Goal: Task Accomplishment & Management: Manage account settings

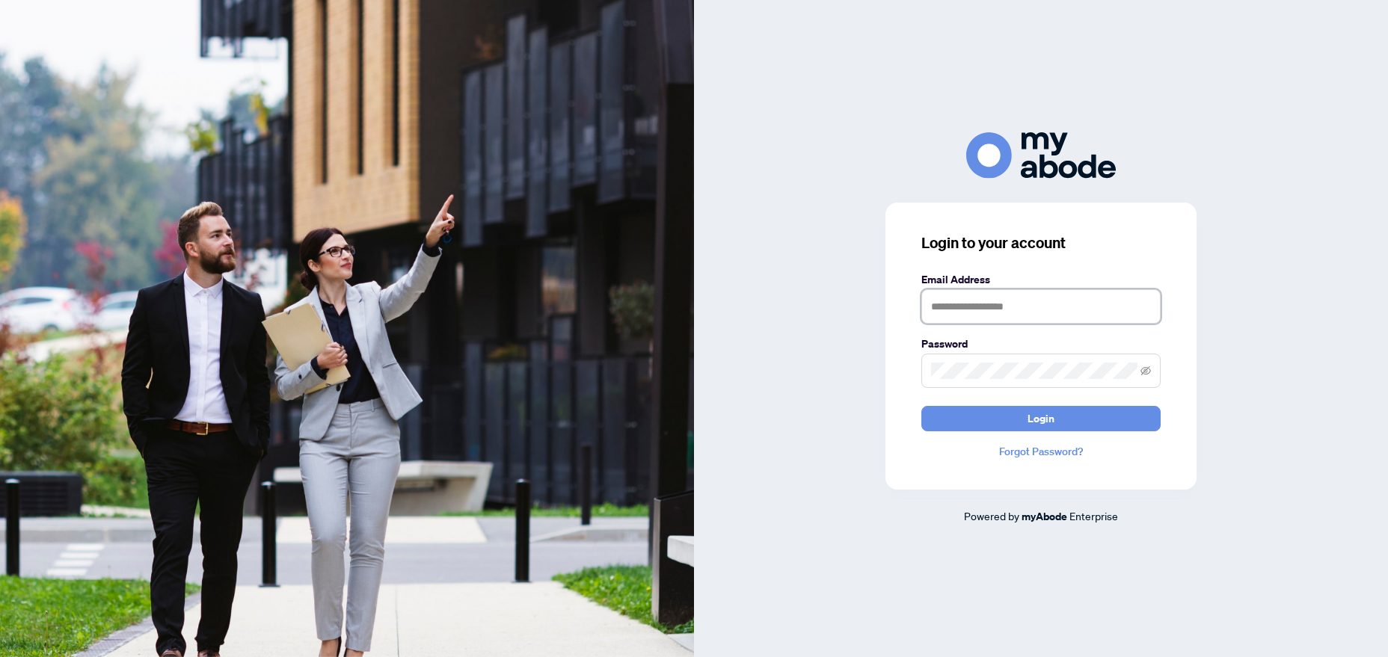
click at [1107, 309] on input "text" at bounding box center [1040, 306] width 239 height 34
click at [0, 657] on com-1password-button at bounding box center [0, 657] width 0 height 0
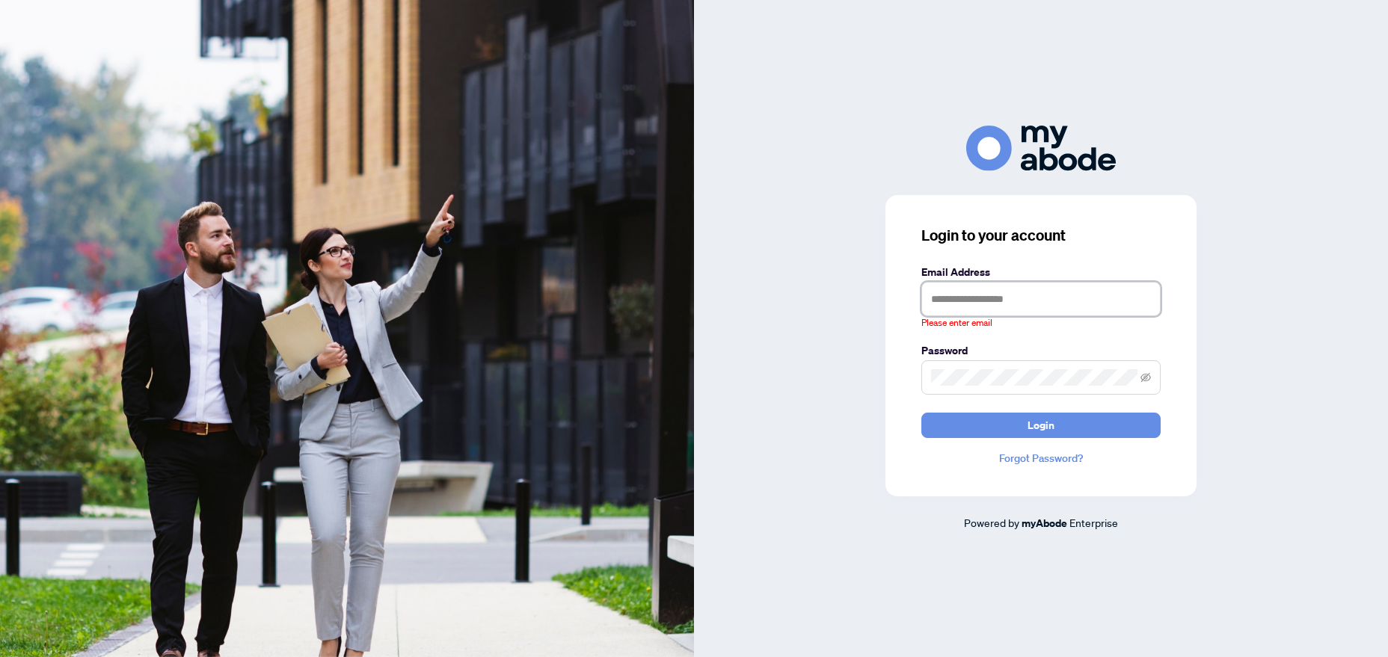
type input "**********"
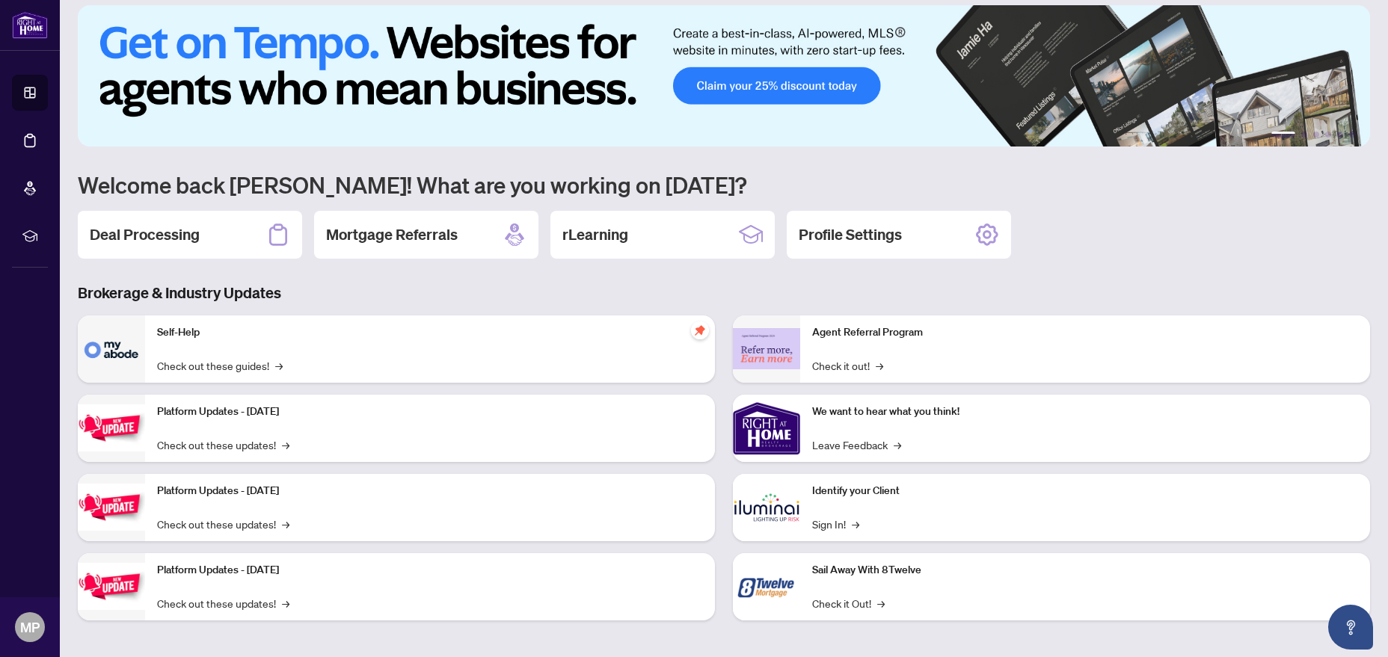
scroll to position [16, 0]
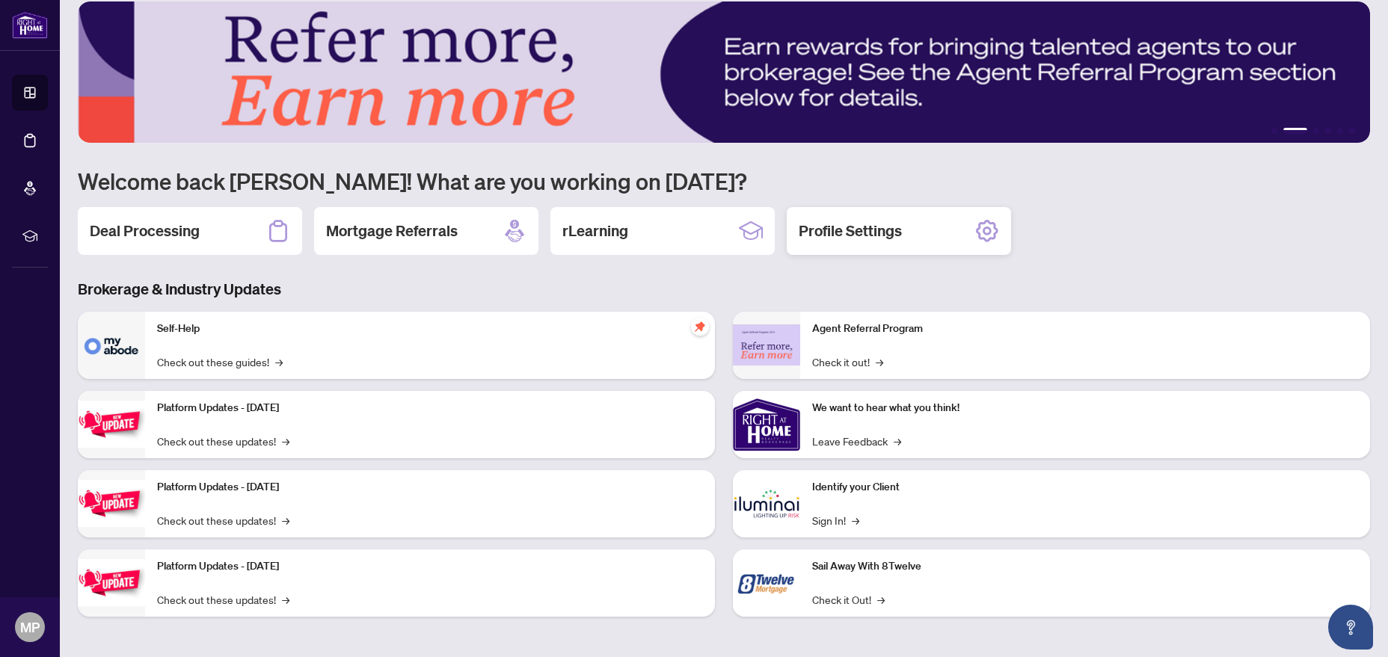
click at [876, 236] on h2 "Profile Settings" at bounding box center [850, 231] width 103 height 21
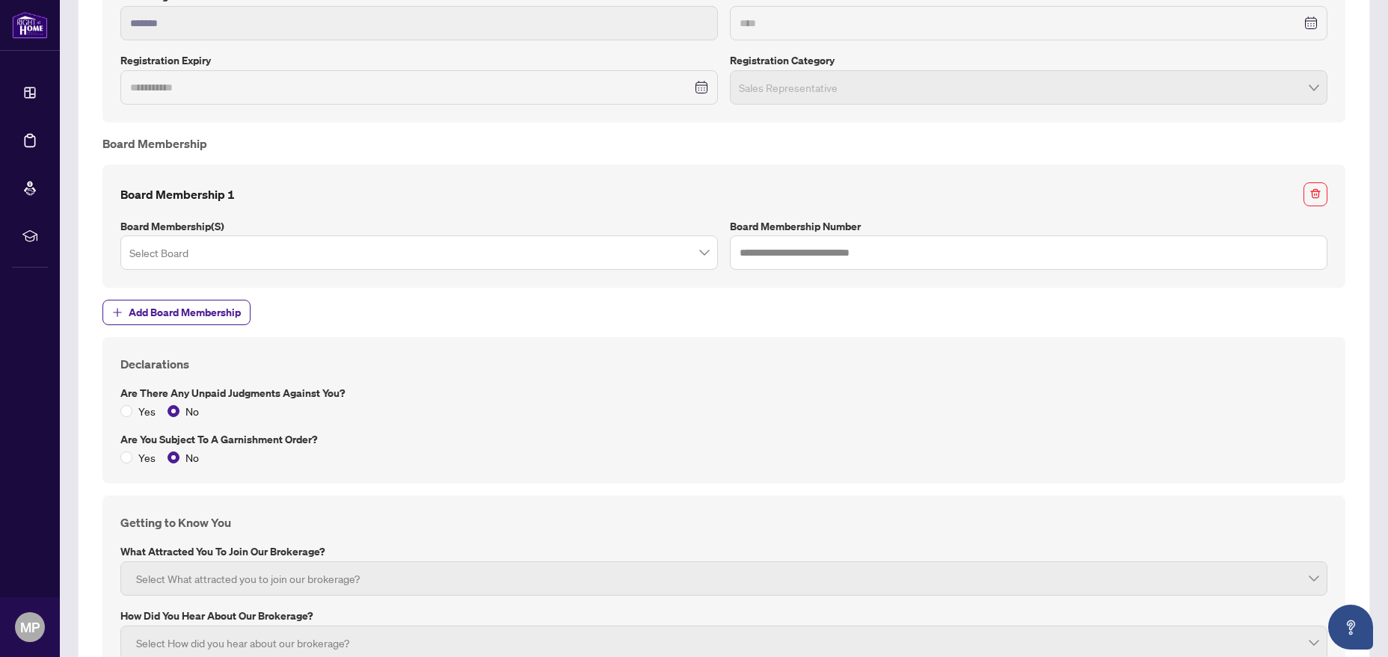
scroll to position [1614, 0]
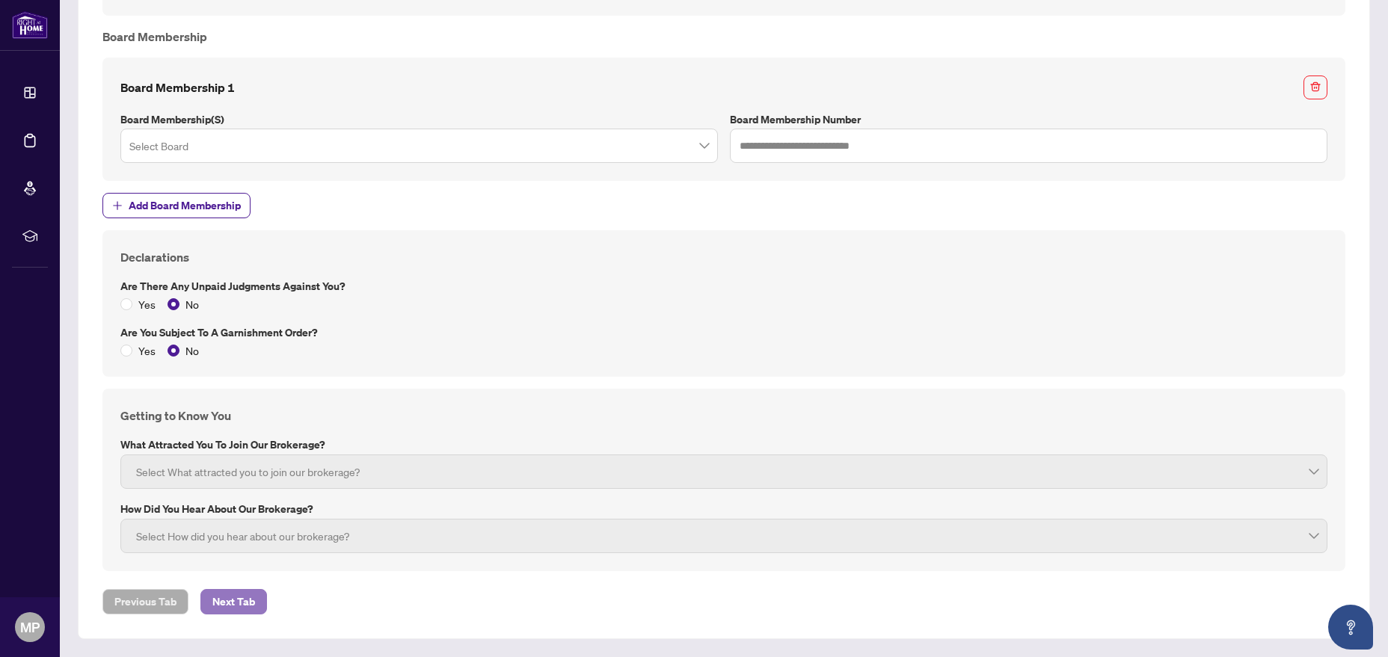
click at [247, 607] on span "Next Tab" at bounding box center [233, 602] width 43 height 24
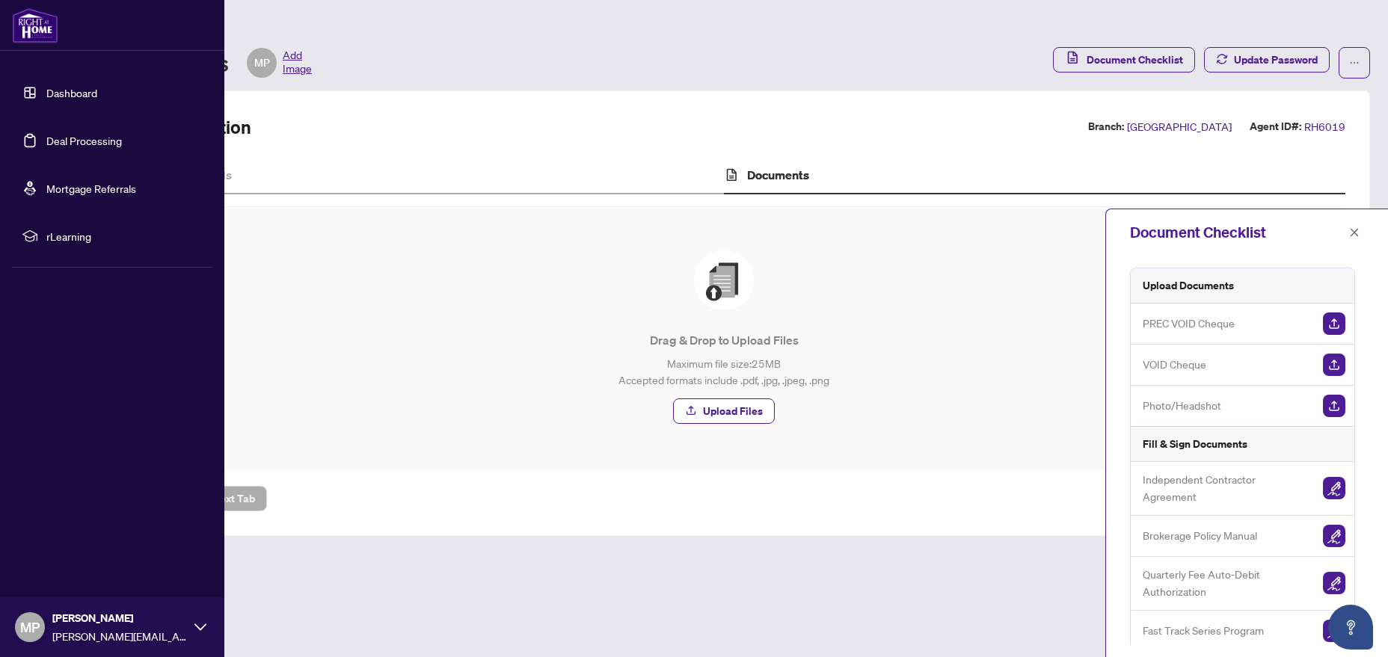
click at [90, 135] on link "Deal Processing" at bounding box center [84, 140] width 76 height 13
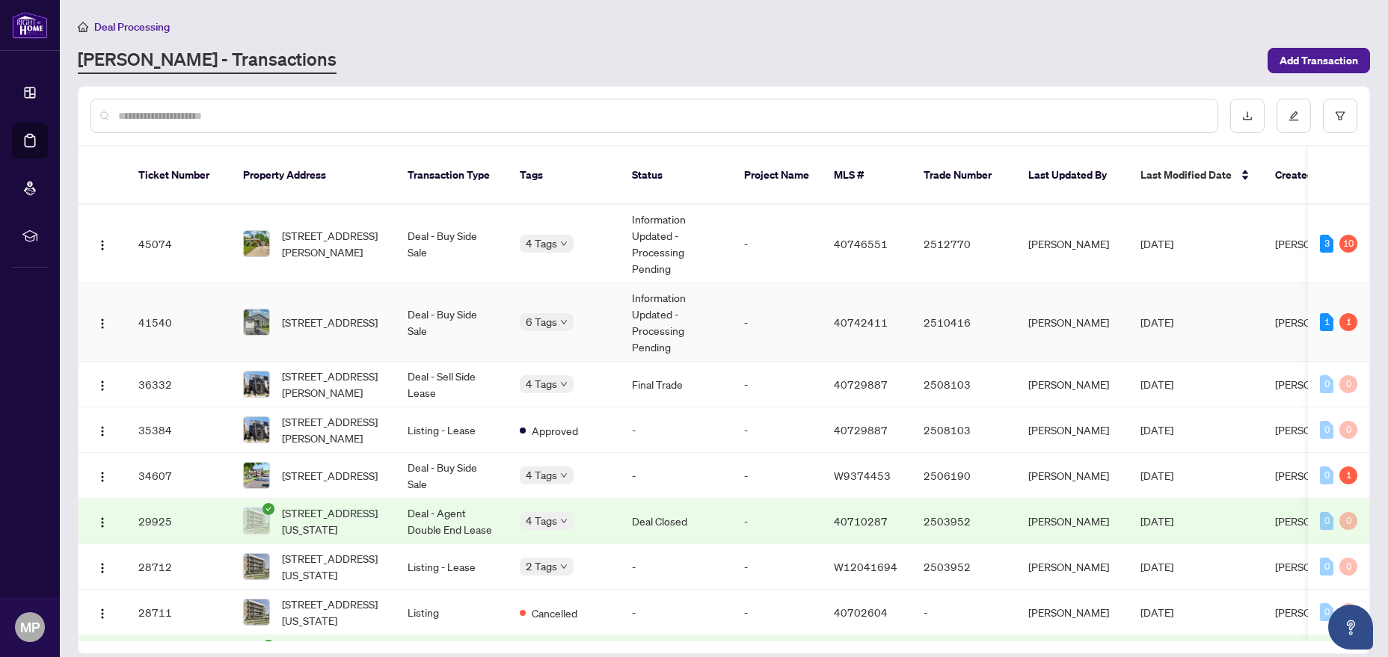
scroll to position [85, 0]
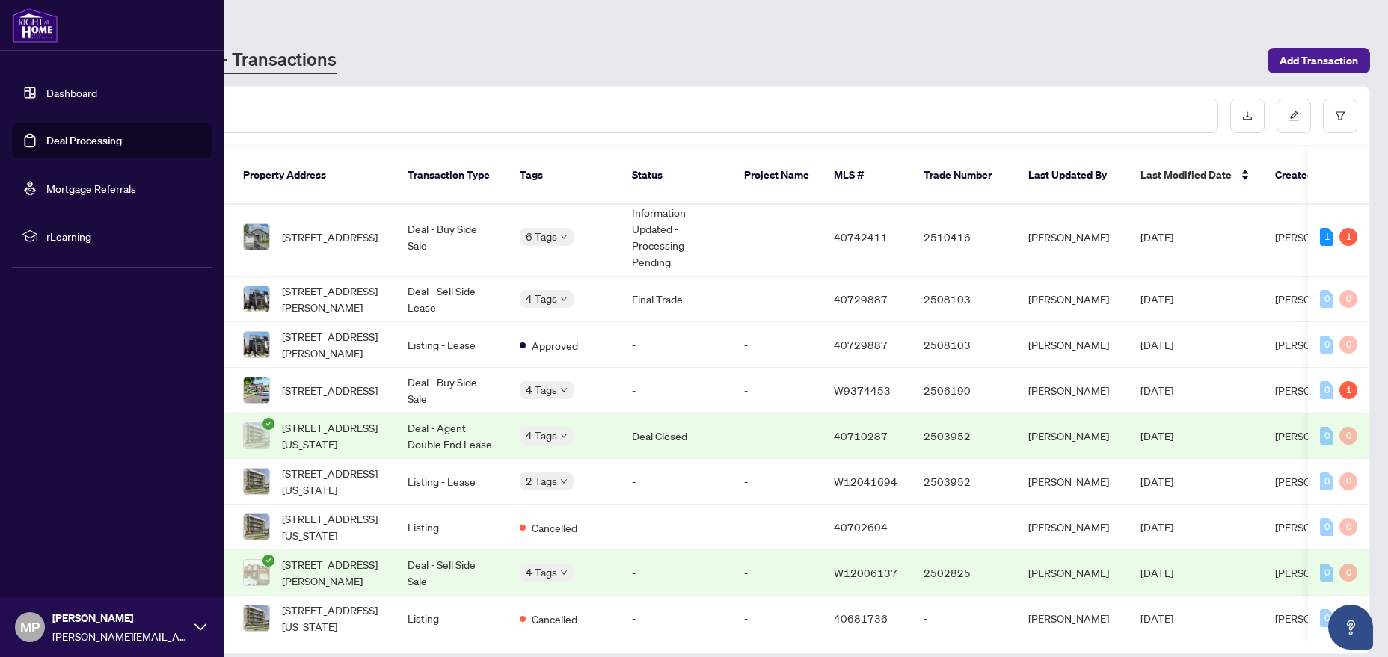
click at [202, 621] on div "[PERSON_NAME] Pereira [EMAIL_ADDRESS][DOMAIN_NAME]" at bounding box center [112, 627] width 224 height 60
click at [177, 351] on div "Dashboard Deal Processing Mortgage Referrals rLearning [PERSON_NAME] Pereira [E…" at bounding box center [112, 328] width 224 height 657
click at [97, 91] on link "Dashboard" at bounding box center [71, 92] width 51 height 13
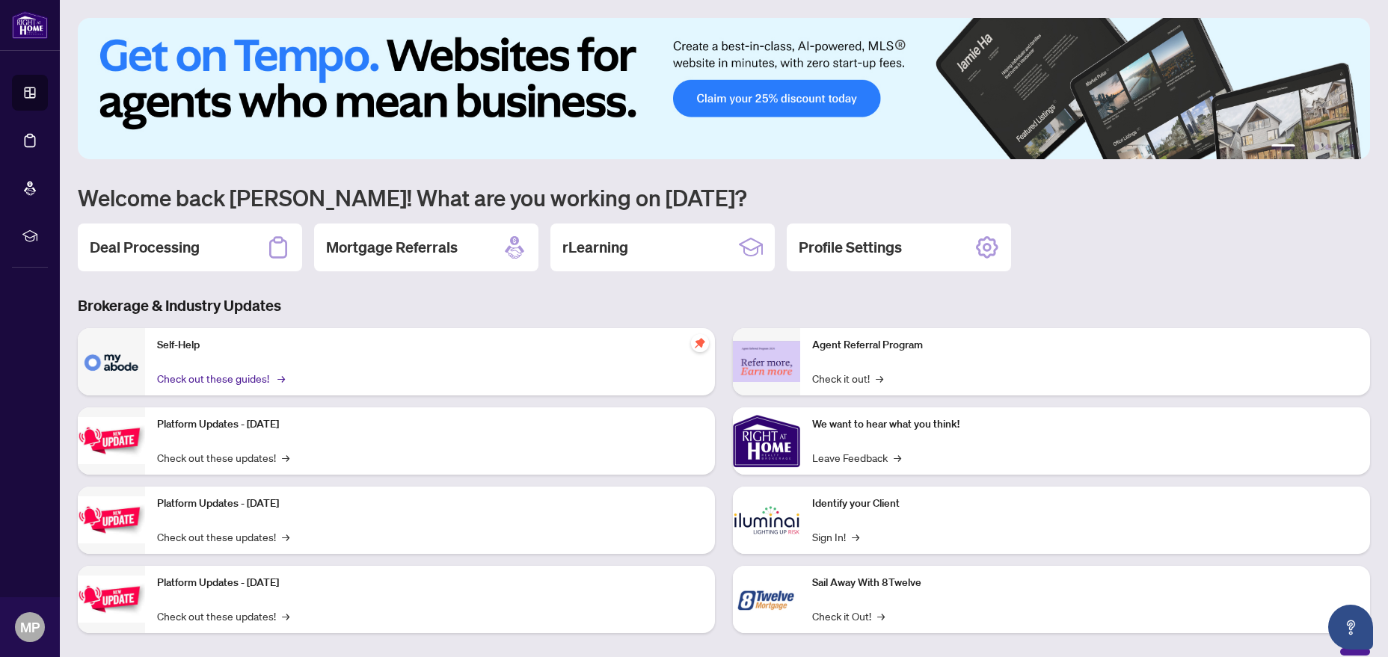
click at [235, 385] on link "Check out these guides! →" at bounding box center [220, 378] width 126 height 16
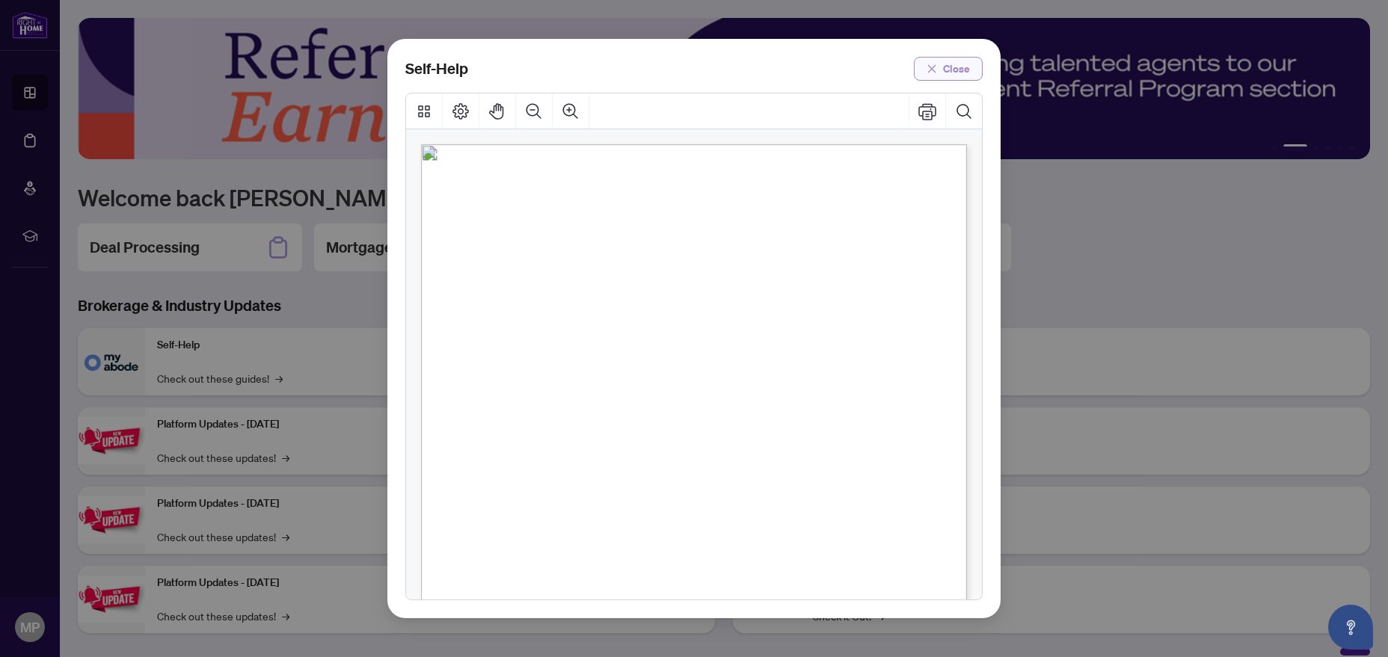
click at [953, 67] on span "Close" at bounding box center [956, 69] width 27 height 24
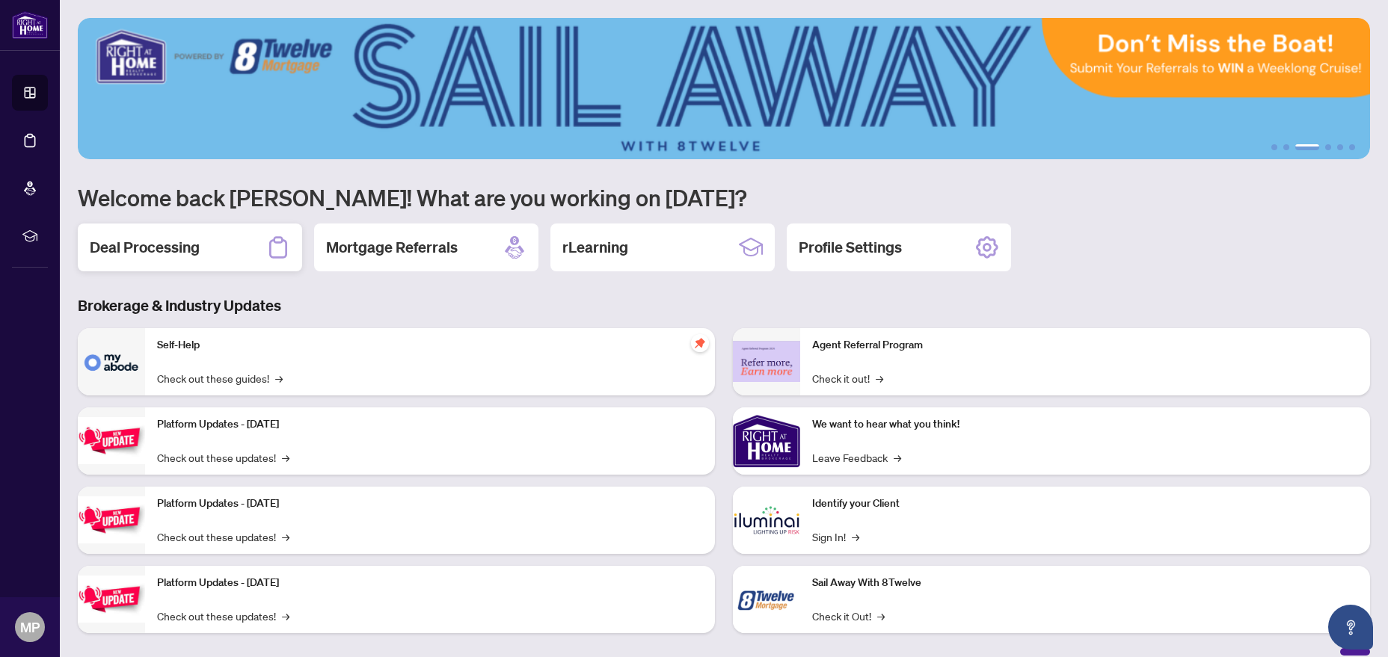
click at [227, 245] on div "Deal Processing" at bounding box center [190, 248] width 224 height 48
